Goal: Information Seeking & Learning: Learn about a topic

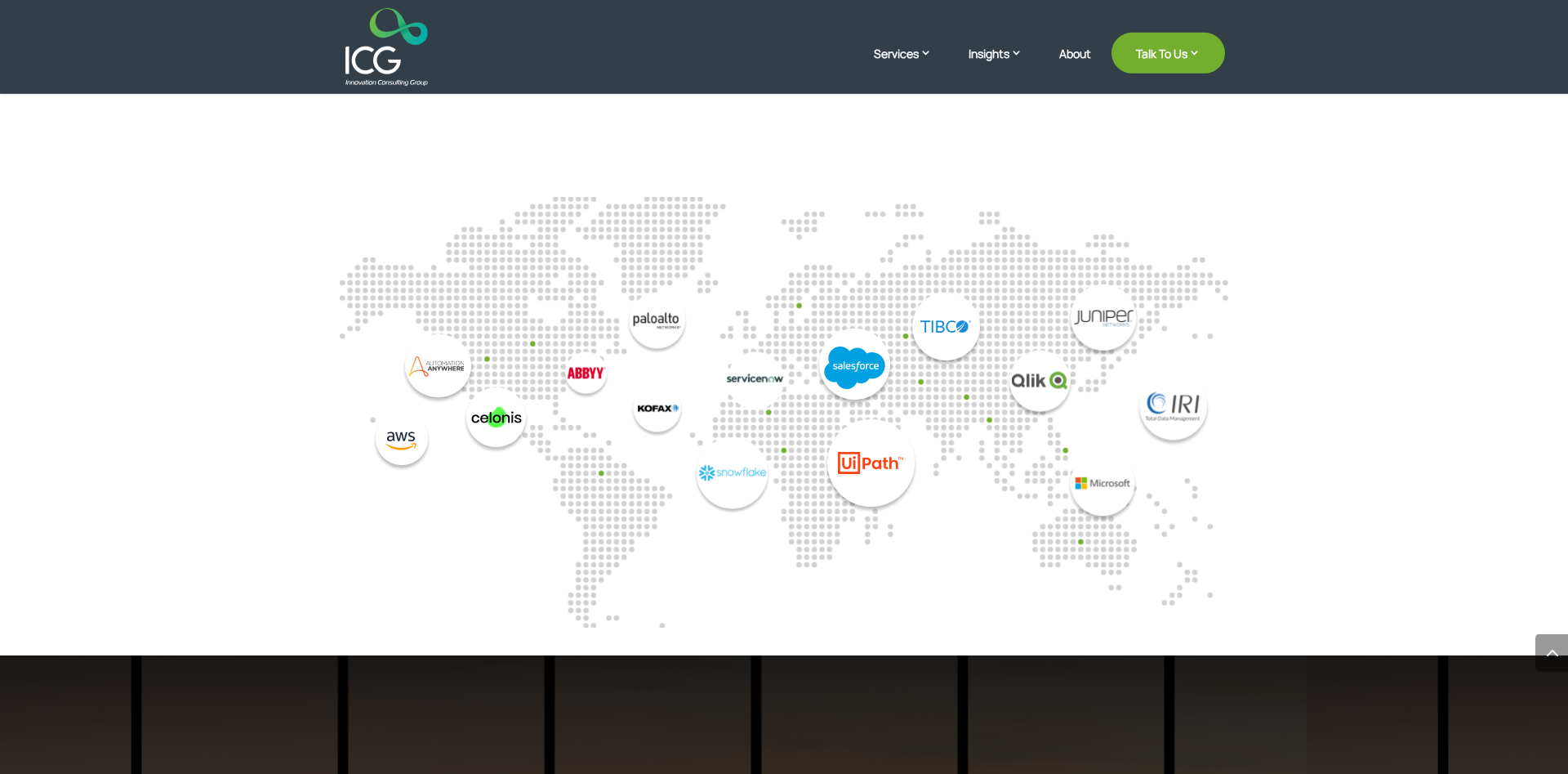
scroll to position [4333, 0]
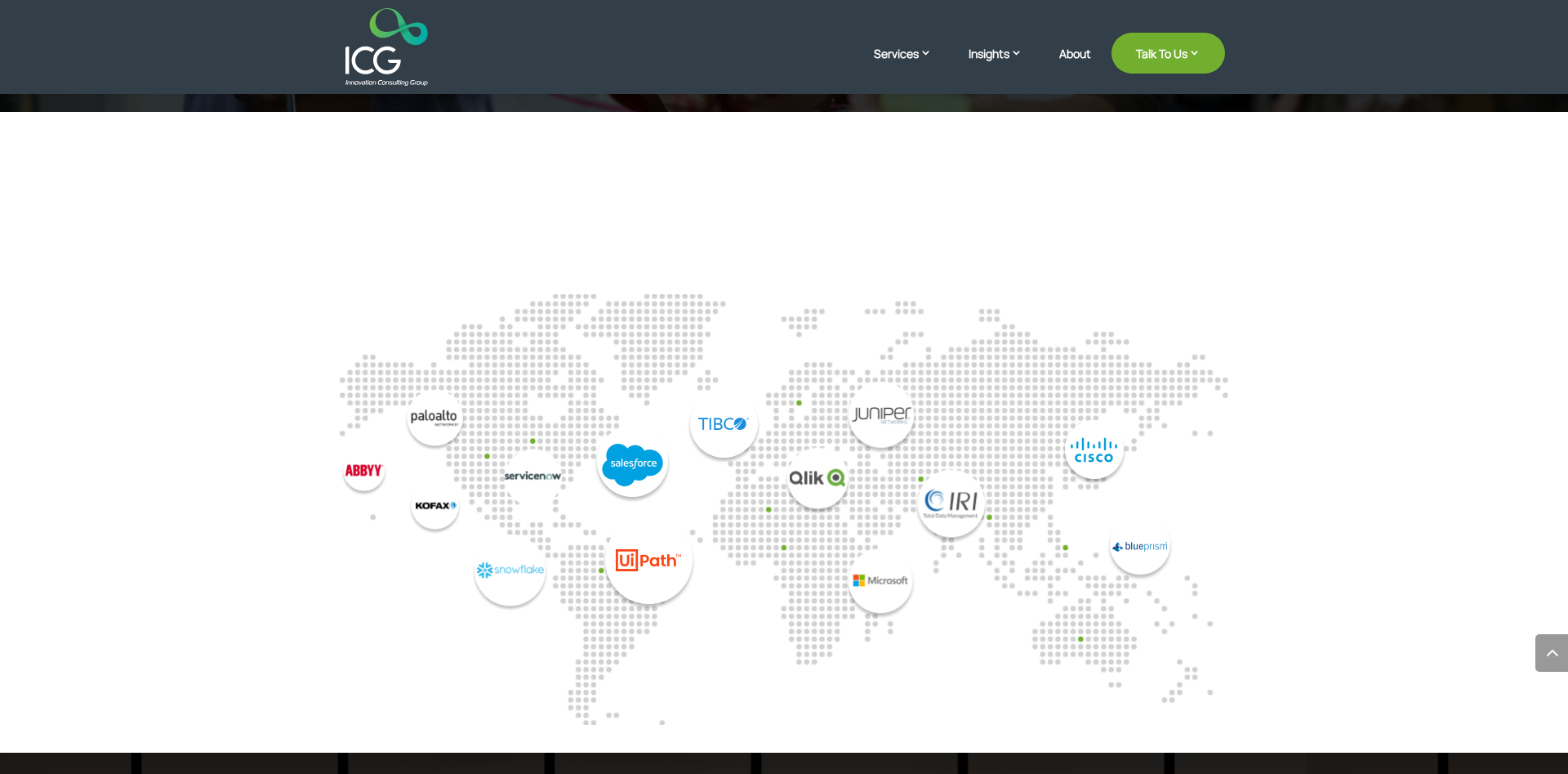
click at [374, 145] on h2 "Globally renowned technology platforms that help us [PERSON_NAME] your company’…" at bounding box center [784, 202] width 882 height 115
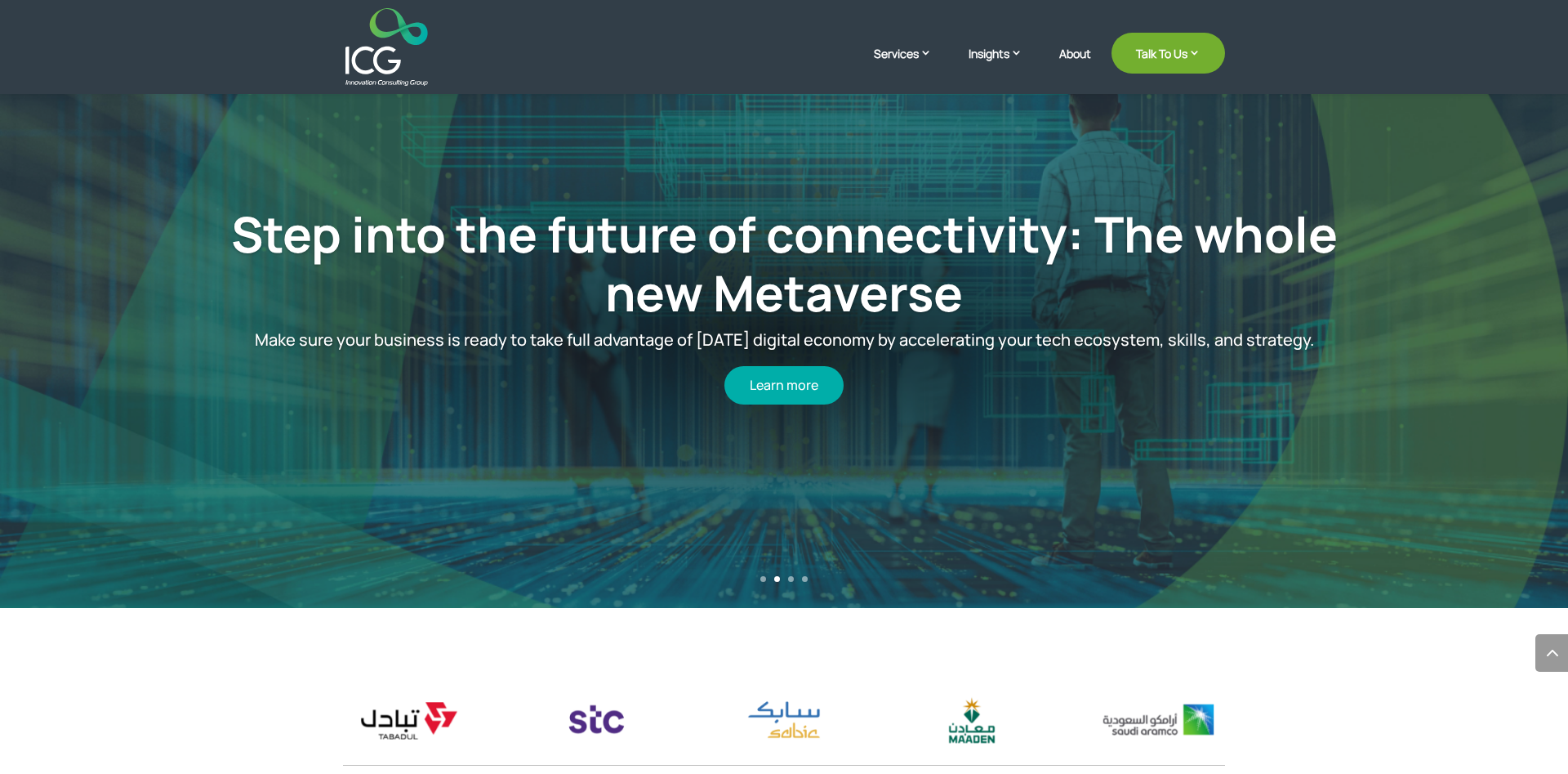
scroll to position [4333, 0]
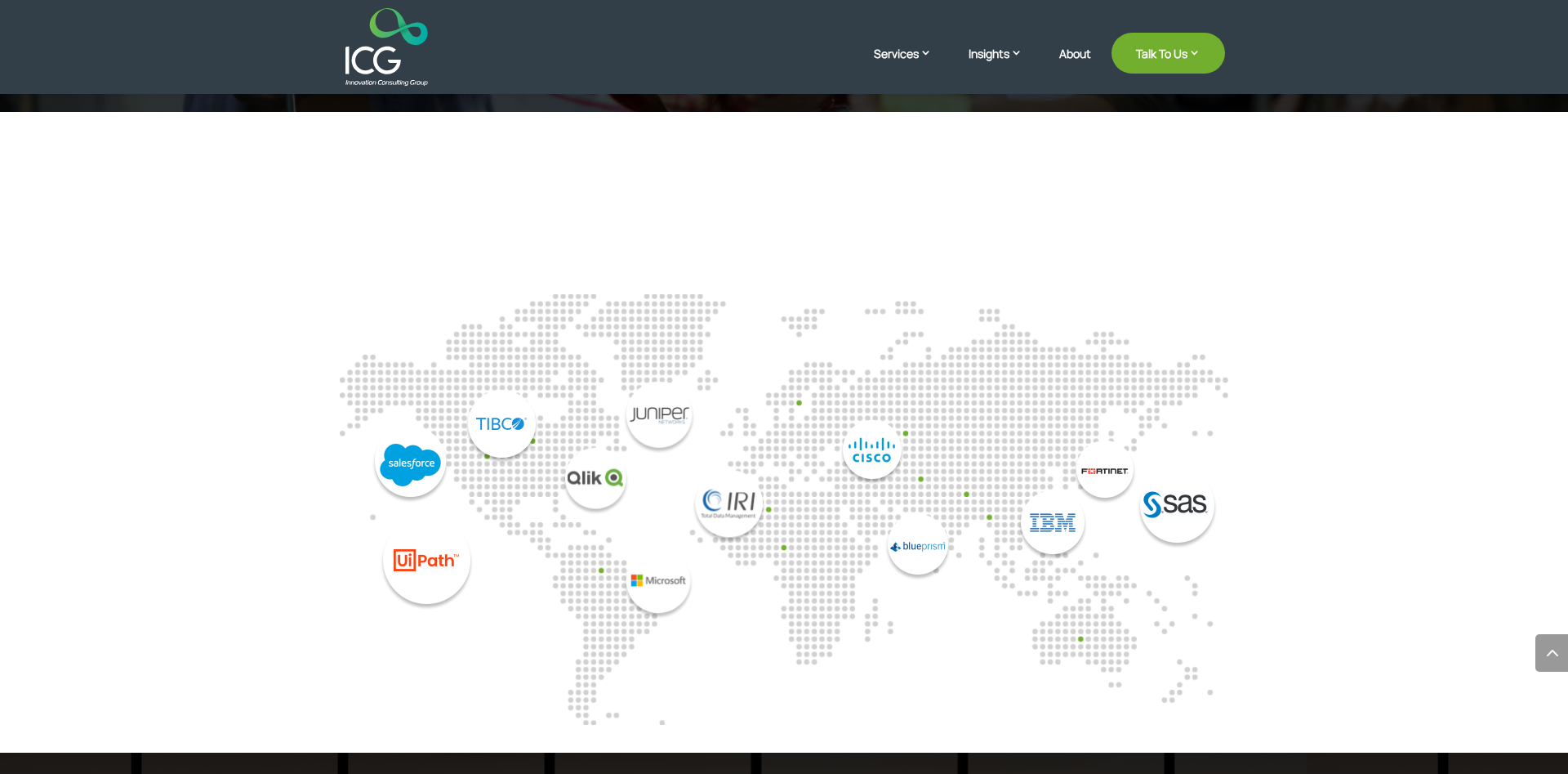
click at [339, 517] on img "7 / 14" at bounding box center [229, 500] width 222 height 222
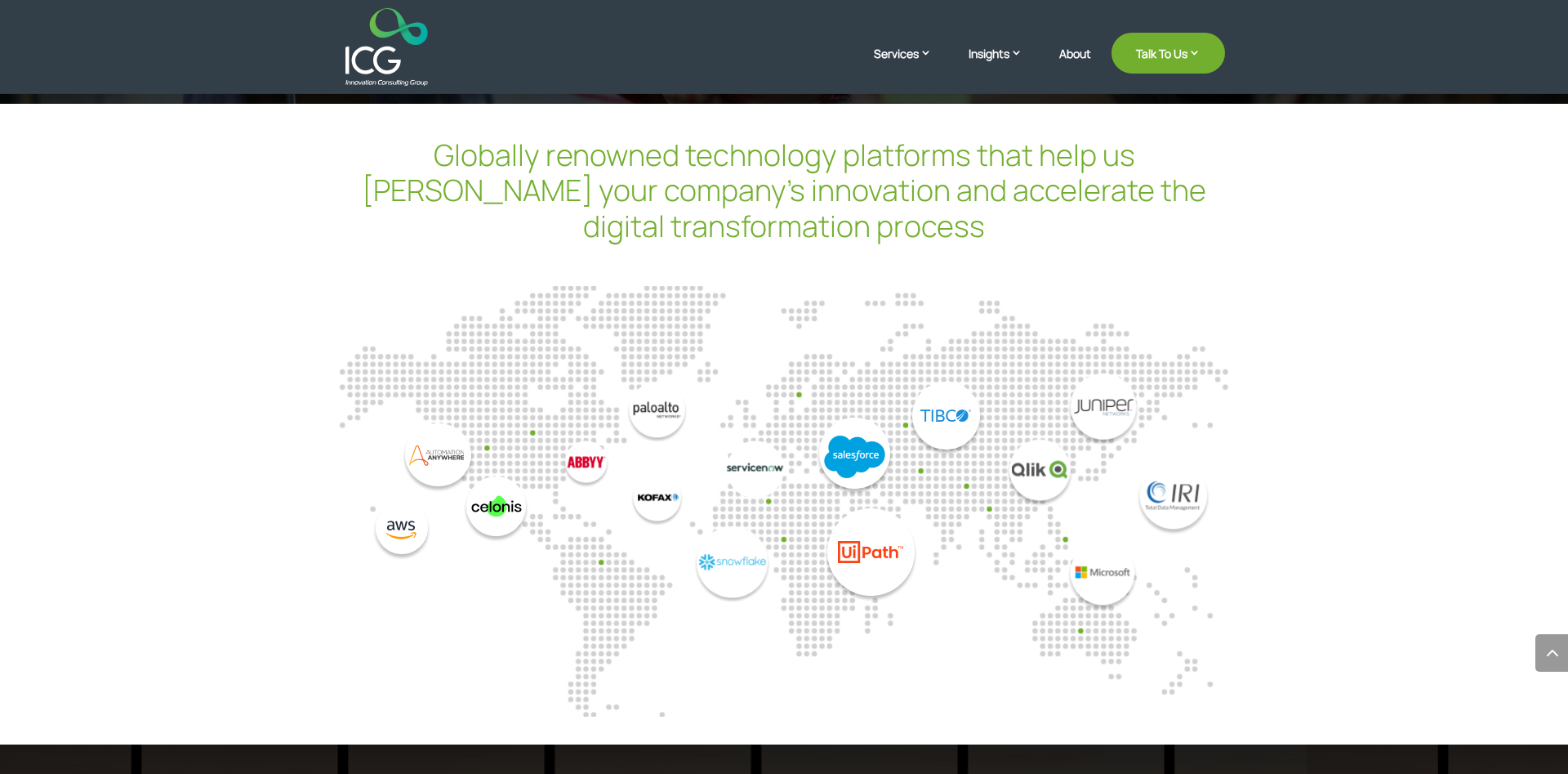
scroll to position [4339, 0]
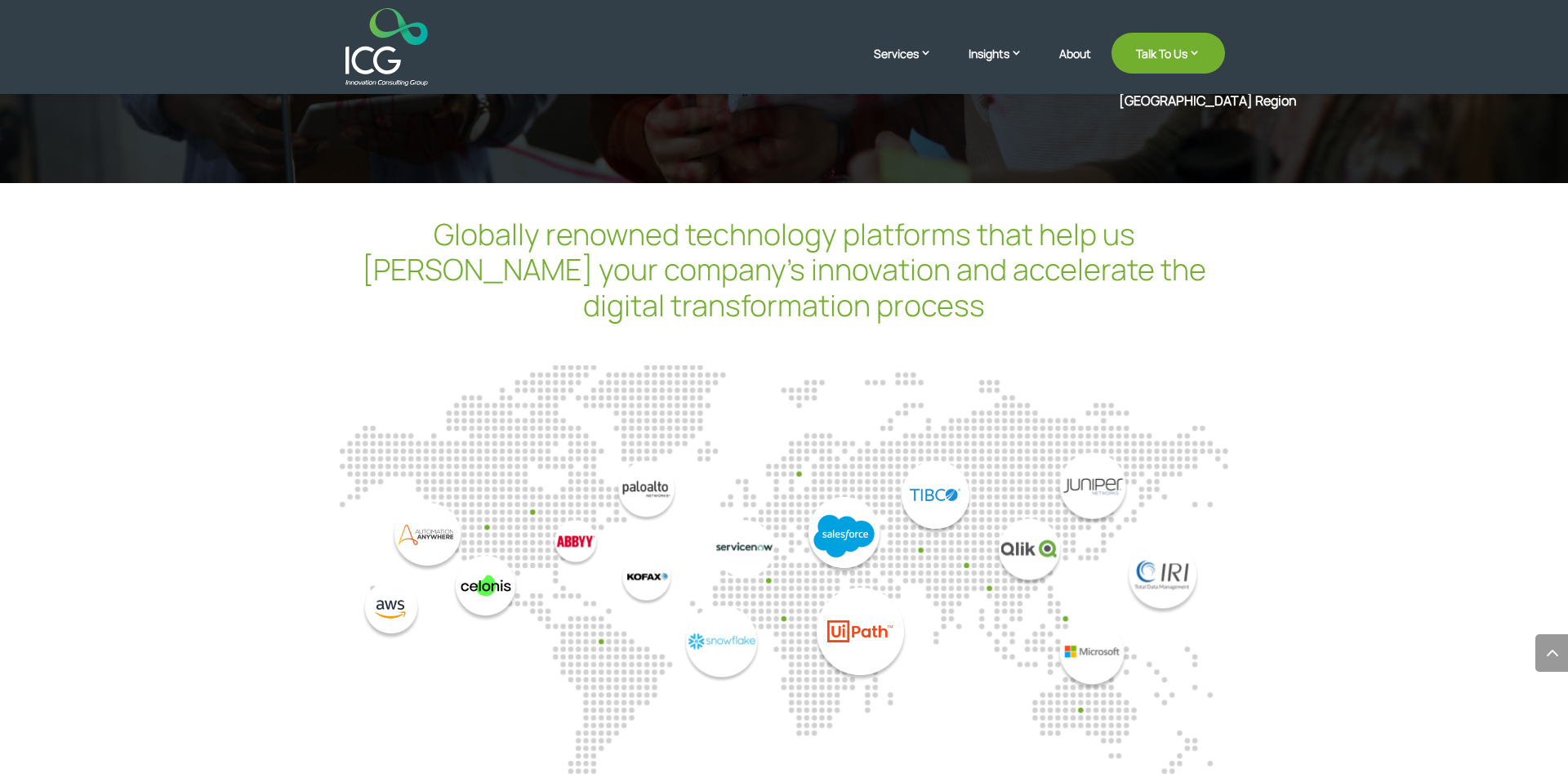
click at [687, 554] on img "7 / 14" at bounding box center [662, 571] width 222 height 222
click at [414, 539] on img "6 / 14" at bounding box center [451, 571] width 157 height 138
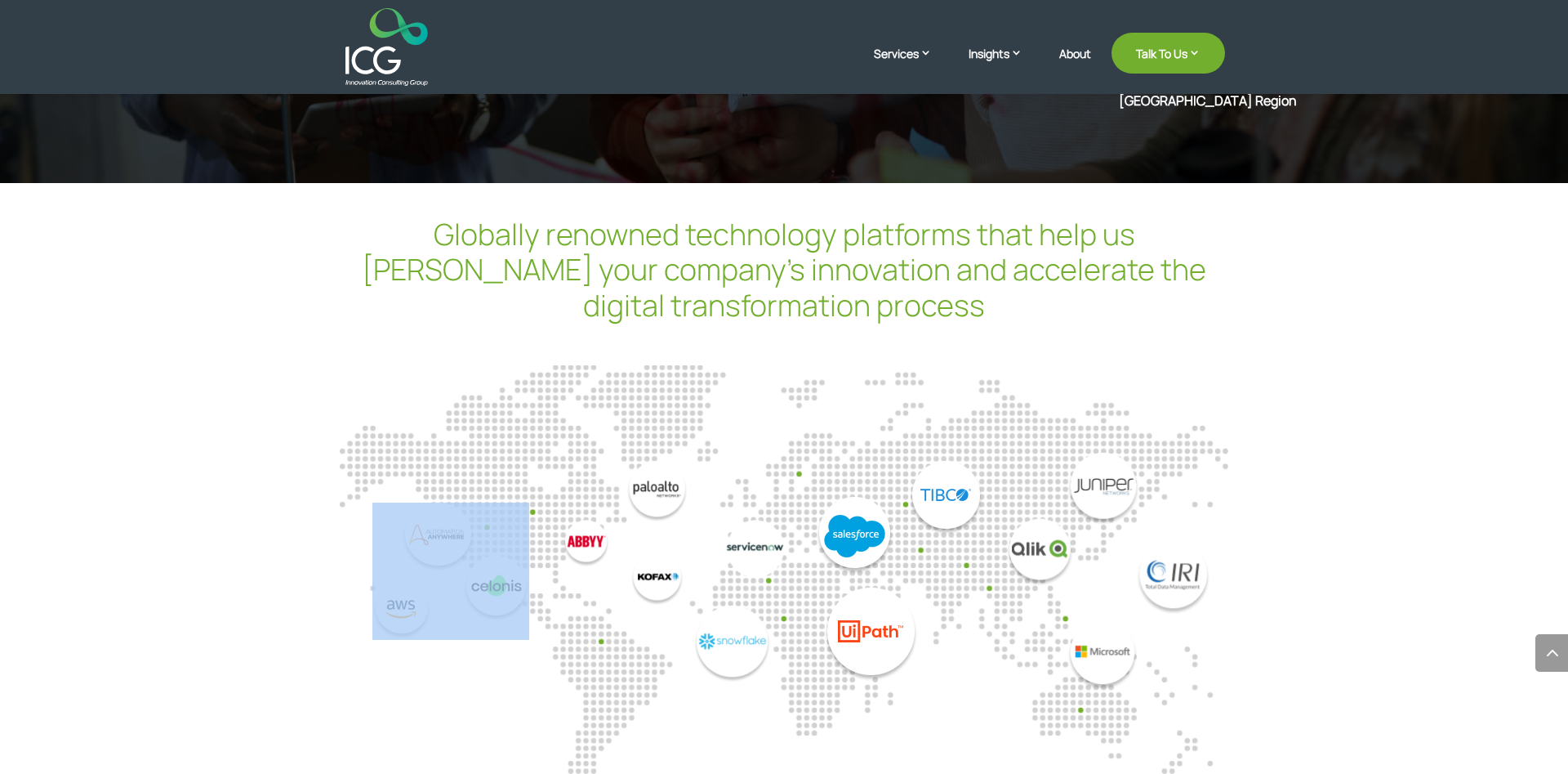
drag, startPoint x: 332, startPoint y: 509, endPoint x: 423, endPoint y: 504, distance: 91.1
click at [418, 505] on div "Globally renowned technology platforms that help us [PERSON_NAME] your company’…" at bounding box center [784, 503] width 1568 height 640
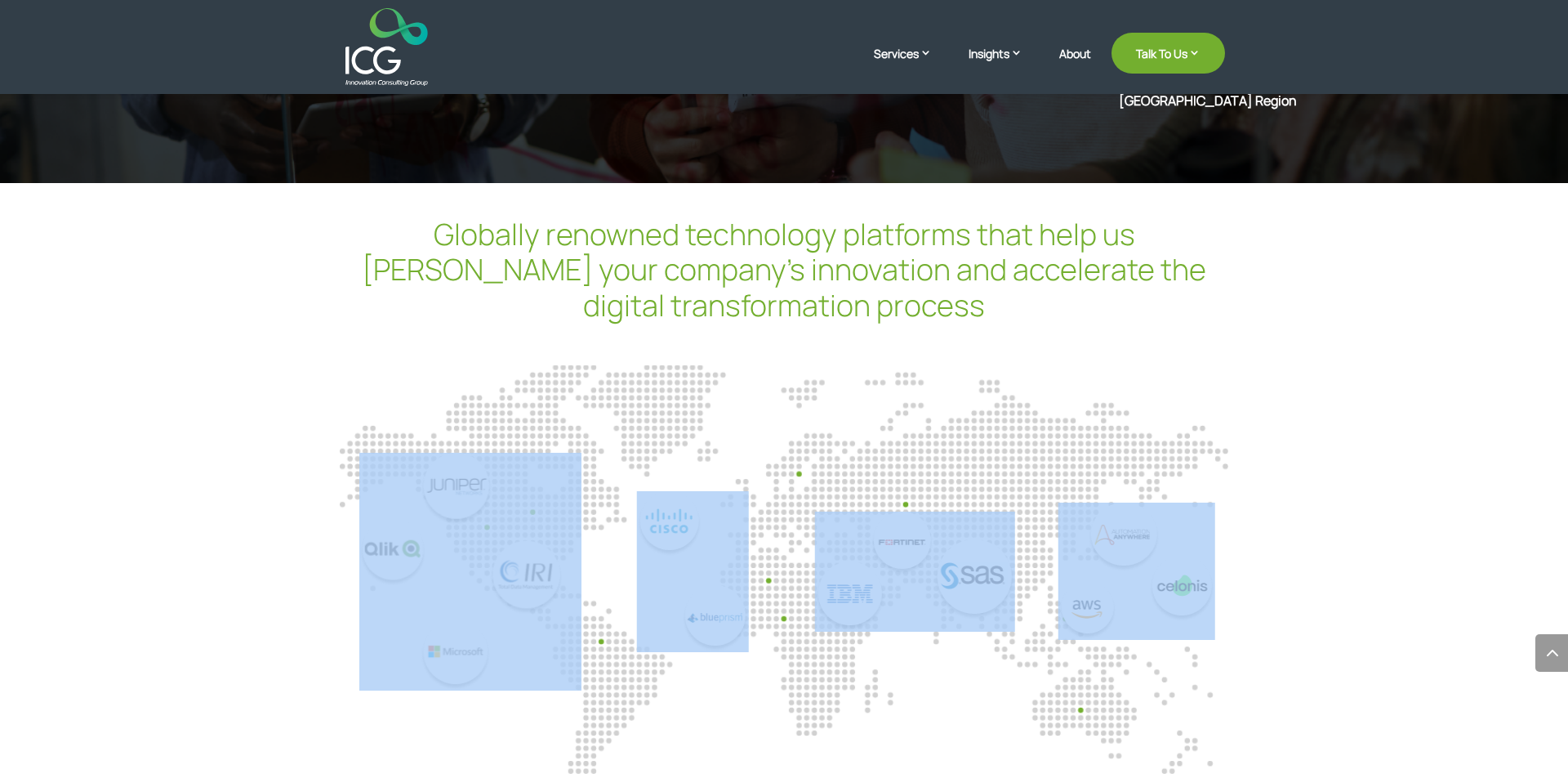
click at [803, 503] on div at bounding box center [359, 571] width 888 height 237
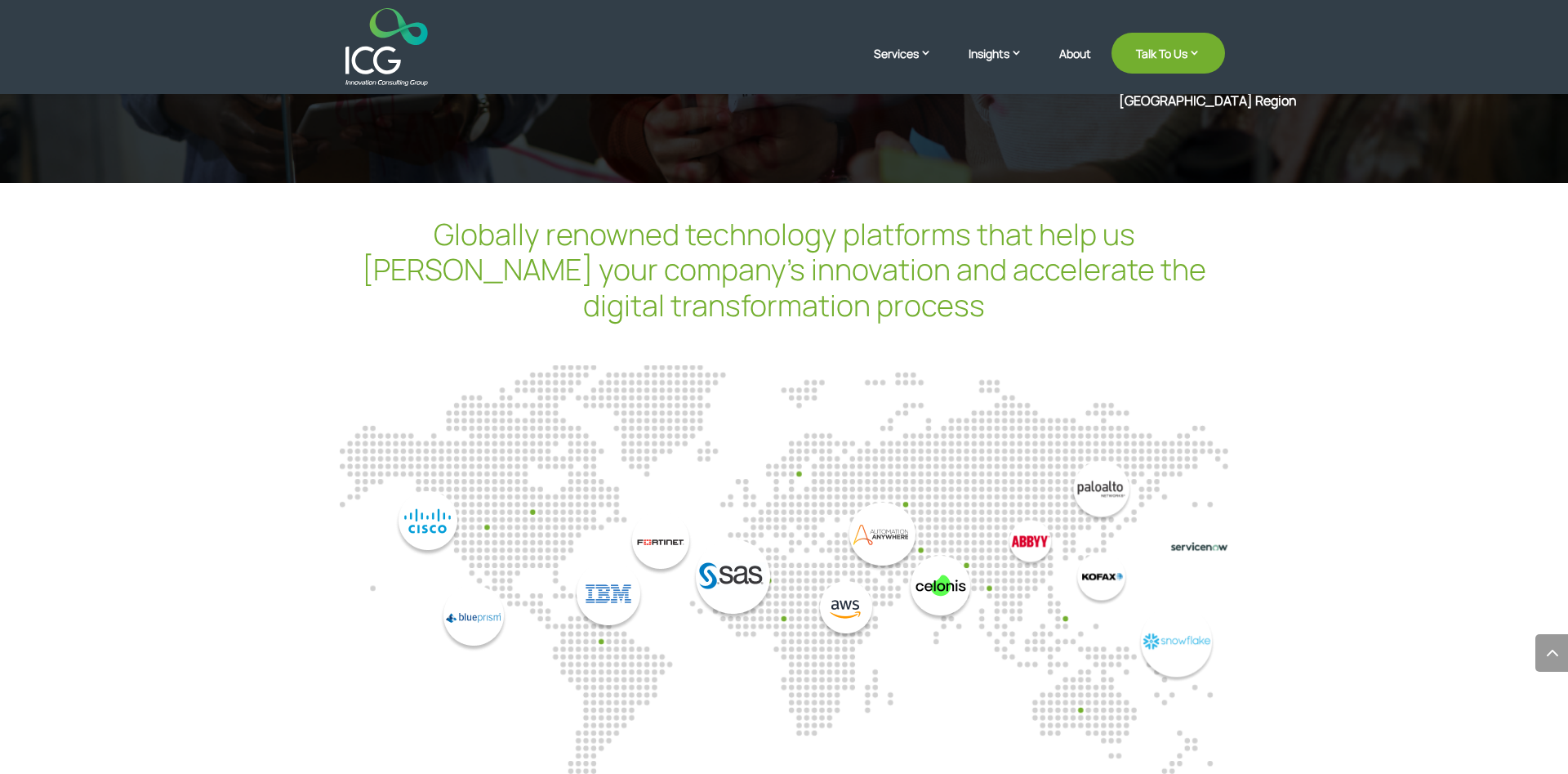
drag, startPoint x: 1070, startPoint y: 54, endPoint x: 1088, endPoint y: 46, distance: 19.7
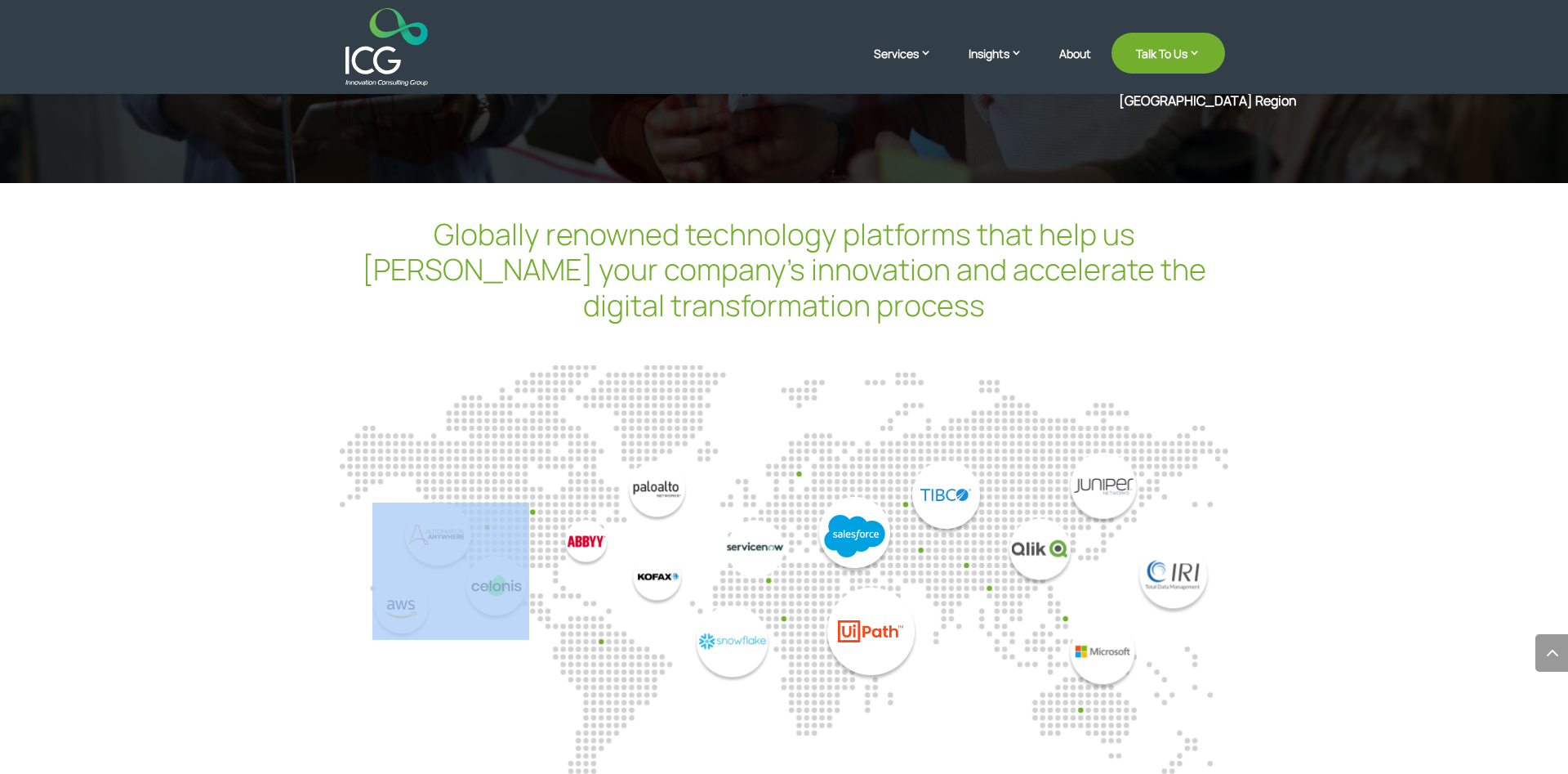
click at [730, 368] on div at bounding box center [784, 553] width 888 height 372
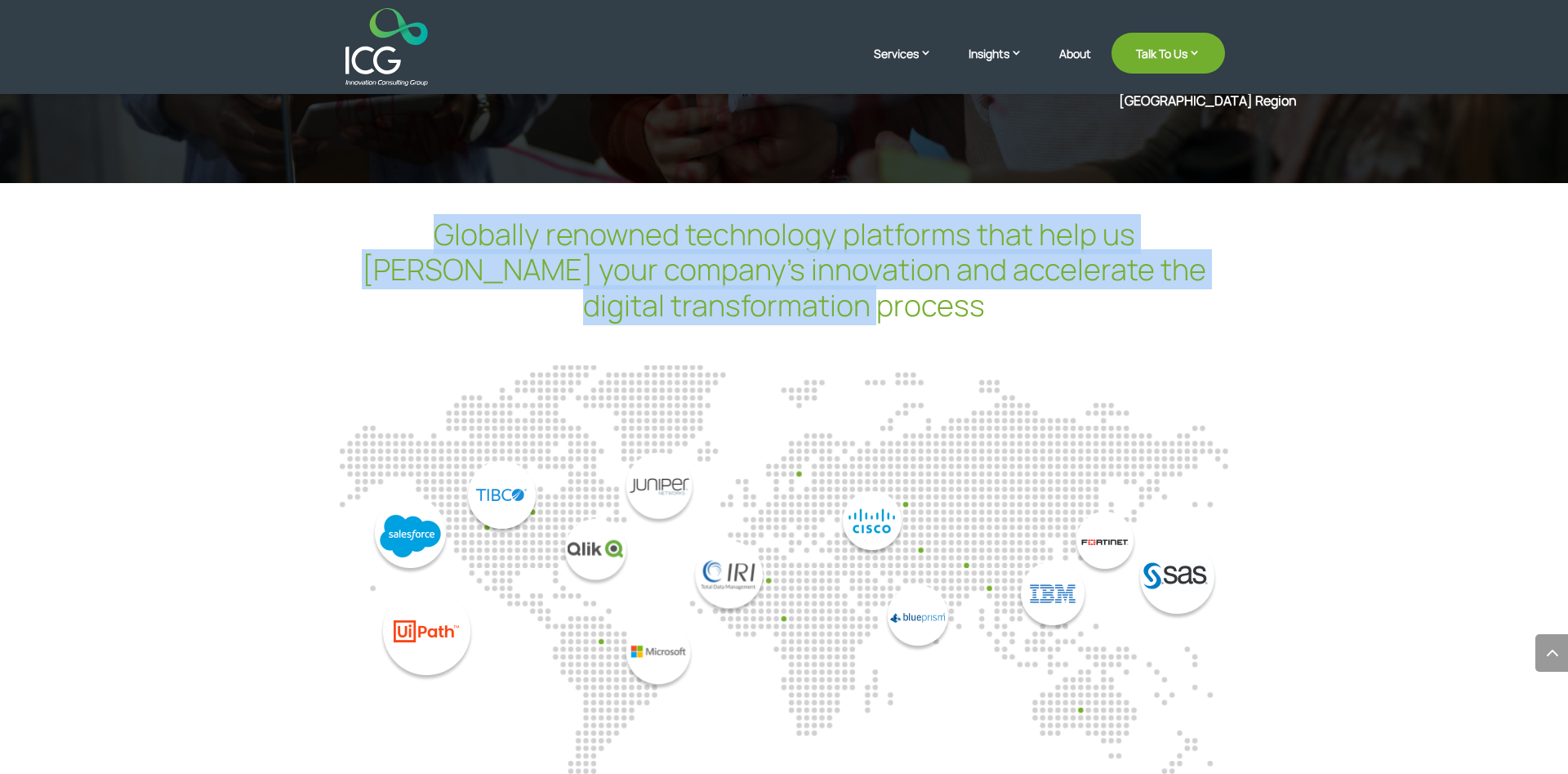
drag, startPoint x: 357, startPoint y: 183, endPoint x: 890, endPoint y: 244, distance: 536.5
click at [890, 244] on h2 "Globally renowned technology platforms that help us [PERSON_NAME] your company’…" at bounding box center [784, 274] width 882 height 115
copy h2 "Globally renowned technology platforms that help us [PERSON_NAME] your company’…"
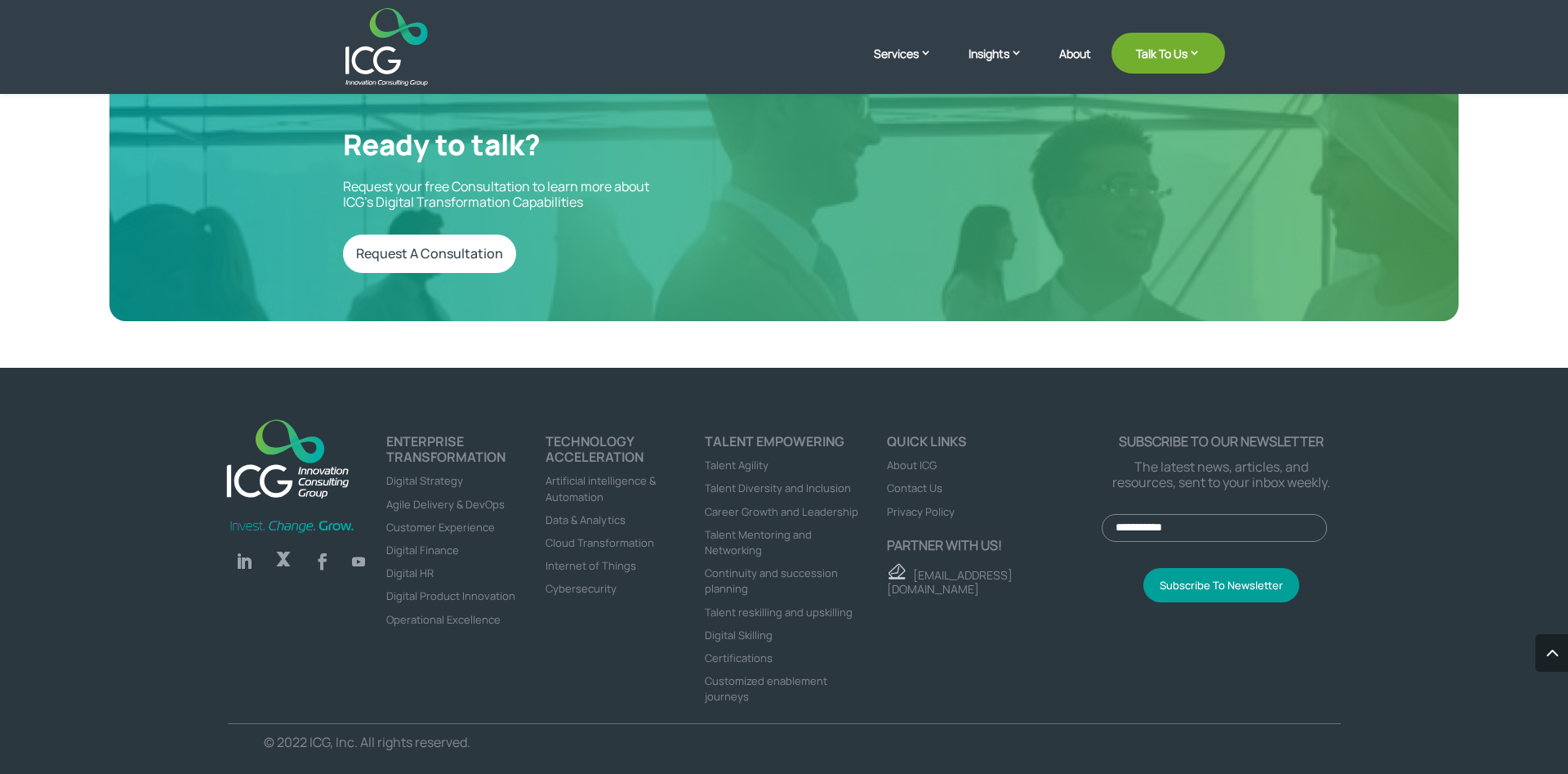
scroll to position [4512, 0]
